Goal: Task Accomplishment & Management: Manage account settings

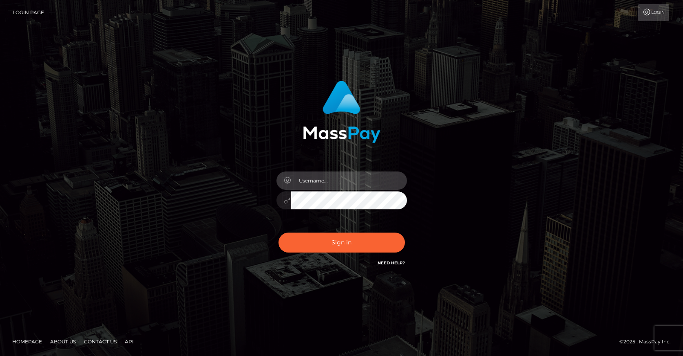
drag, startPoint x: 303, startPoint y: 181, endPoint x: 327, endPoint y: 188, distance: 25.3
click at [327, 188] on input "text" at bounding box center [349, 181] width 116 height 18
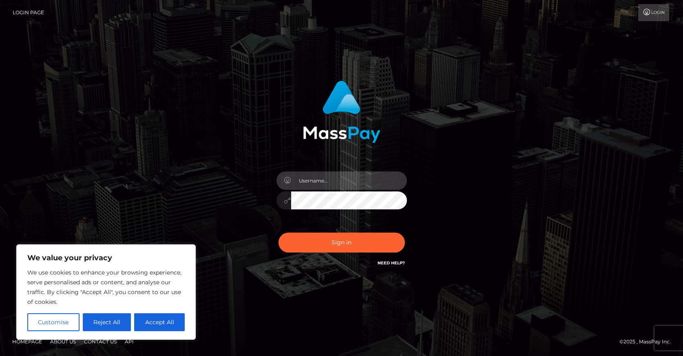
click at [318, 179] on input "text" at bounding box center [349, 181] width 116 height 18
type input "Miastarqueen@proton.me"
click at [278, 233] on button "Sign in" at bounding box center [341, 243] width 126 height 20
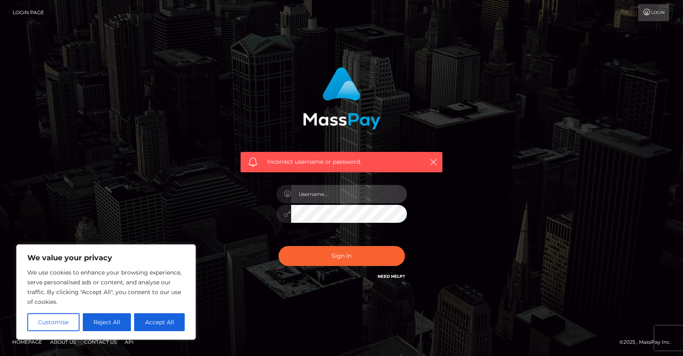
click at [362, 196] on input "text" at bounding box center [349, 194] width 116 height 18
type input "[EMAIL_ADDRESS][DOMAIN_NAME]"
click at [278, 246] on button "Sign in" at bounding box center [341, 256] width 126 height 20
click at [664, 15] on link "Login" at bounding box center [653, 12] width 31 height 17
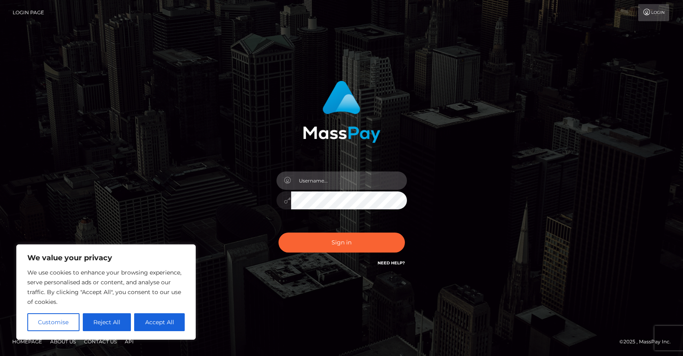
click at [357, 181] on input "text" at bounding box center [349, 181] width 116 height 18
type input "[EMAIL_ADDRESS][DOMAIN_NAME]"
click at [278, 233] on button "Sign in" at bounding box center [341, 243] width 126 height 20
